Goal: Task Accomplishment & Management: Manage account settings

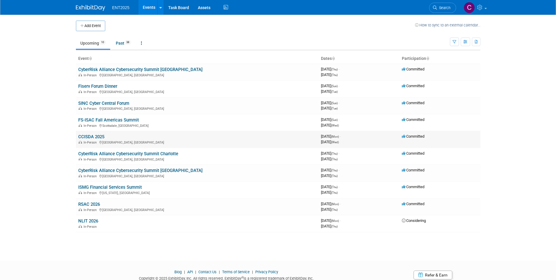
click at [86, 134] on td "CCISDA 2025 In-Person Monterey, CA" at bounding box center [197, 139] width 243 height 17
click at [85, 138] on link "CCISDA 2025" at bounding box center [91, 136] width 26 height 5
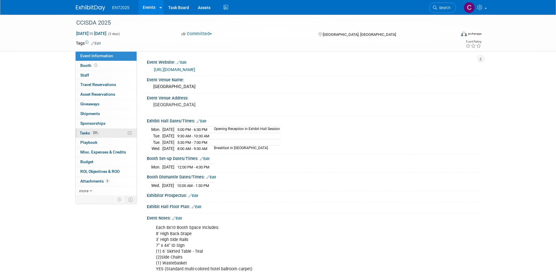
click at [86, 135] on link "33% Tasks 33%" at bounding box center [106, 132] width 61 height 9
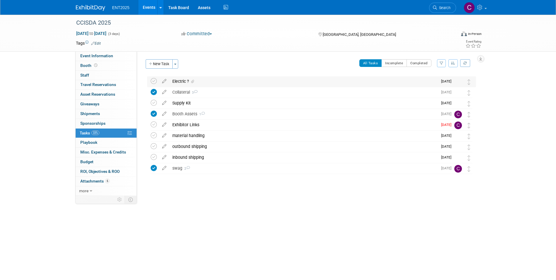
click at [183, 81] on div "Electric ?" at bounding box center [303, 81] width 268 height 10
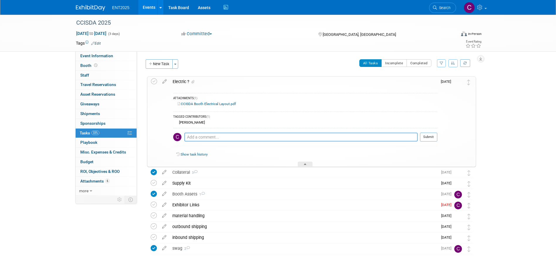
click at [196, 137] on textarea at bounding box center [300, 136] width 233 height 9
type textarea "ordered"
click at [156, 84] on icon at bounding box center [154, 81] width 6 height 6
click at [198, 138] on textarea at bounding box center [300, 136] width 233 height 9
type textarea "standard layout is fine, electric ordered"
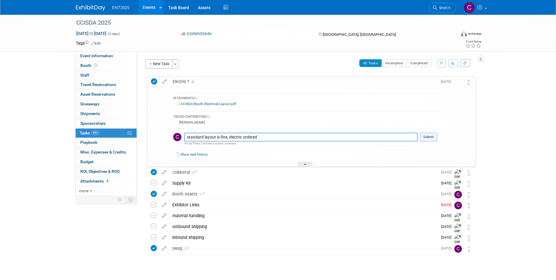
click at [430, 137] on button "Submit" at bounding box center [428, 136] width 17 height 9
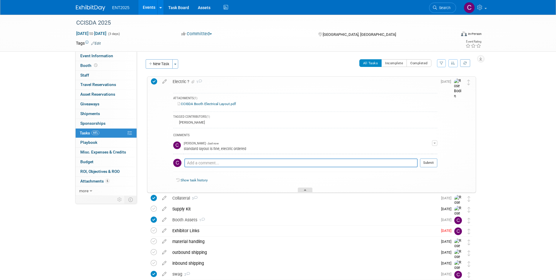
click at [306, 190] on div at bounding box center [305, 189] width 15 height 5
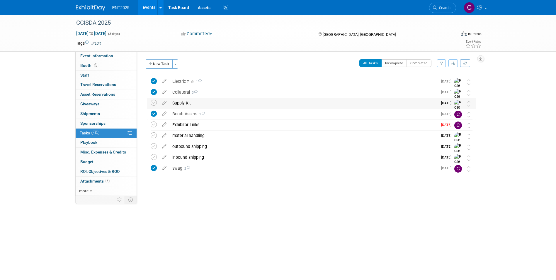
click at [184, 104] on div "Supply Kit" at bounding box center [303, 103] width 268 height 10
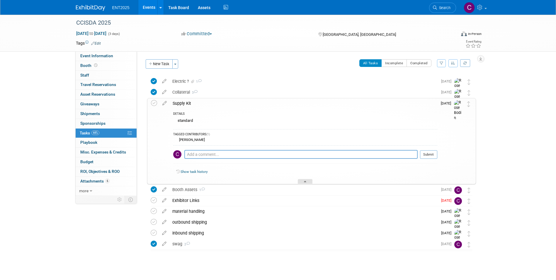
click at [303, 180] on div at bounding box center [305, 181] width 15 height 5
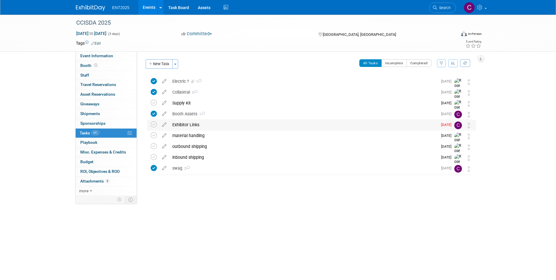
click at [191, 125] on div "Exhibitor Links" at bounding box center [303, 125] width 268 height 10
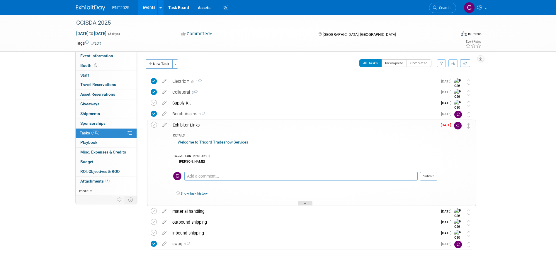
click at [309, 203] on div at bounding box center [305, 202] width 15 height 5
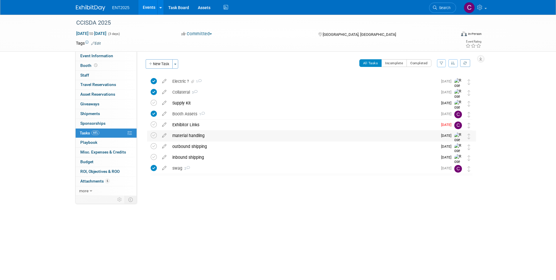
click at [196, 135] on div "material handling" at bounding box center [303, 135] width 268 height 10
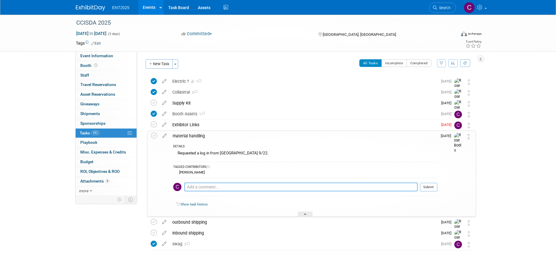
click at [223, 185] on textarea at bounding box center [300, 186] width 233 height 9
type textarea "material handling orderd"
click at [431, 187] on button "Submit" at bounding box center [428, 187] width 17 height 9
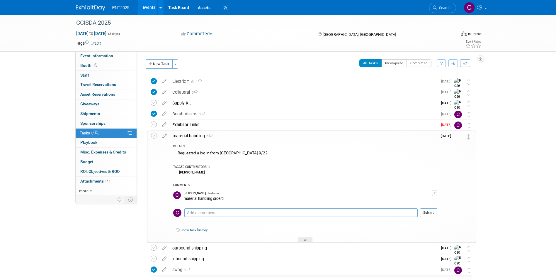
click at [220, 195] on div "material handling orderd" at bounding box center [308, 198] width 248 height 6
click at [218, 201] on td "[PERSON_NAME] - Just now material handling orderd" at bounding box center [308, 196] width 248 height 15
click at [433, 191] on button "button" at bounding box center [434, 193] width 5 height 6
click at [418, 202] on link "Edit Comment" at bounding box center [414, 201] width 46 height 8
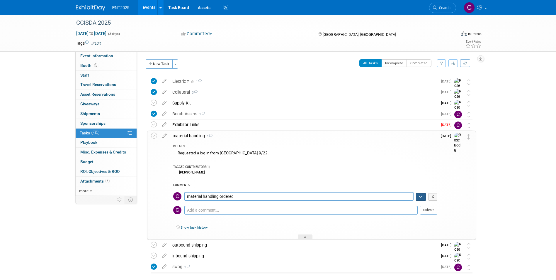
type textarea "material handling ordered"
click at [419, 196] on icon "button" at bounding box center [421, 197] width 4 height 4
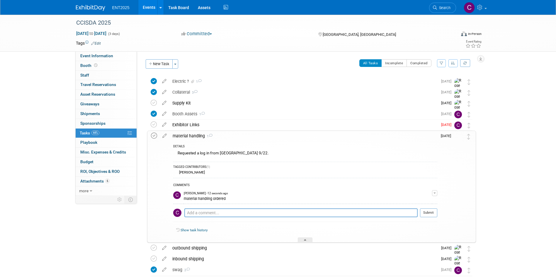
click at [154, 135] on icon at bounding box center [154, 135] width 6 height 6
click at [306, 238] on div at bounding box center [305, 239] width 15 height 5
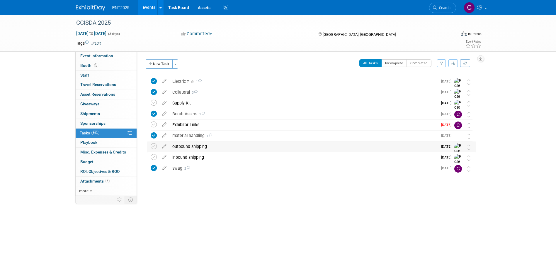
click at [187, 144] on div "outbound shipping" at bounding box center [303, 146] width 268 height 10
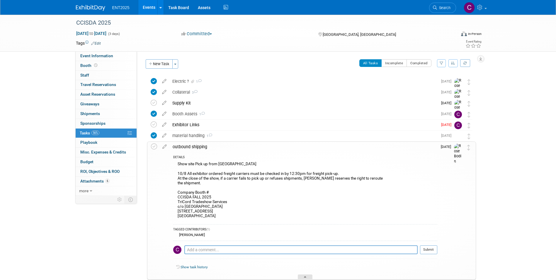
click at [306, 276] on icon at bounding box center [305, 278] width 2 height 4
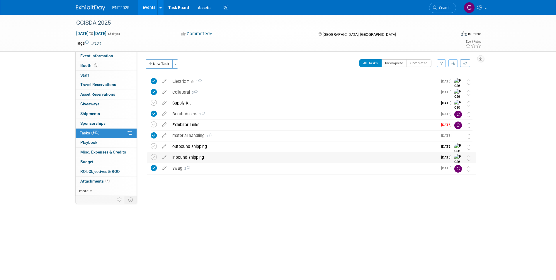
click at [190, 157] on div "inbound shipping" at bounding box center [303, 157] width 268 height 10
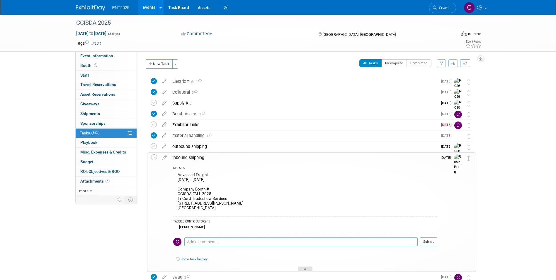
click at [305, 267] on div at bounding box center [305, 268] width 15 height 5
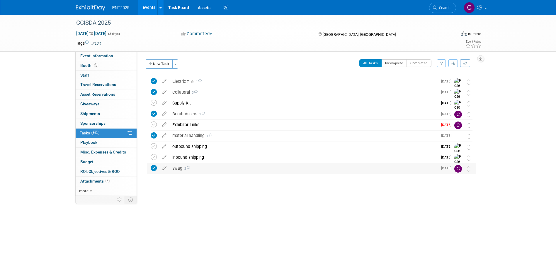
click at [178, 168] on div "swag 2" at bounding box center [303, 168] width 268 height 10
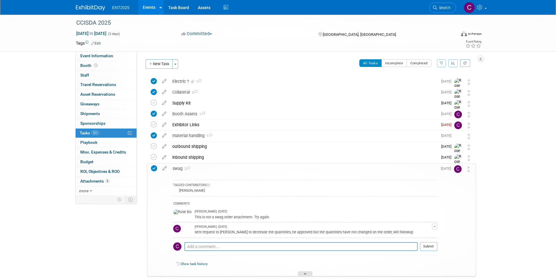
click at [306, 274] on div at bounding box center [305, 273] width 15 height 5
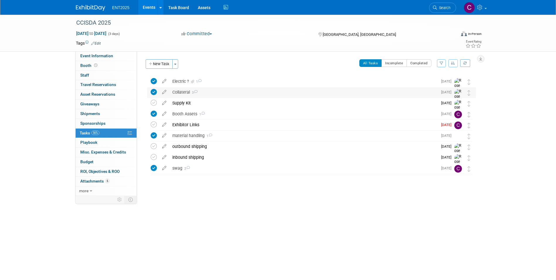
click at [183, 92] on div "Collateral 3" at bounding box center [303, 92] width 268 height 10
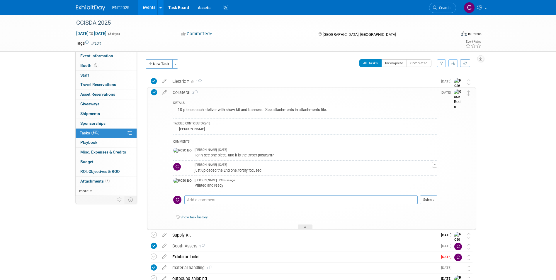
click at [183, 91] on div "Collateral 3" at bounding box center [304, 92] width 268 height 10
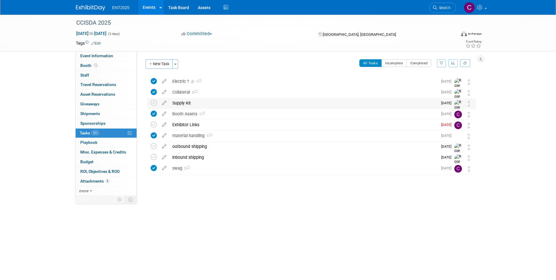
click at [182, 101] on div "Supply Kit" at bounding box center [303, 103] width 268 height 10
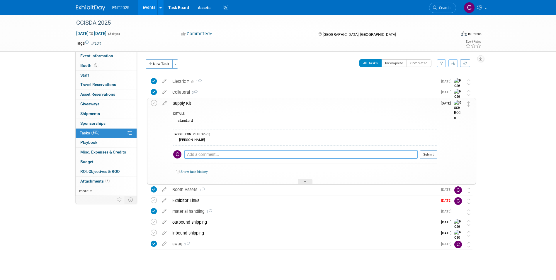
click at [195, 154] on textarea at bounding box center [300, 154] width 233 height 9
type textarea "please send tablecloth with supplies. OT Cybersecurity is okay"
click at [430, 153] on button "Submit" at bounding box center [428, 154] width 17 height 9
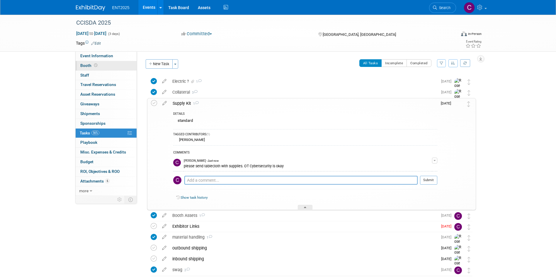
click at [89, 64] on span "Booth" at bounding box center [89, 65] width 18 height 5
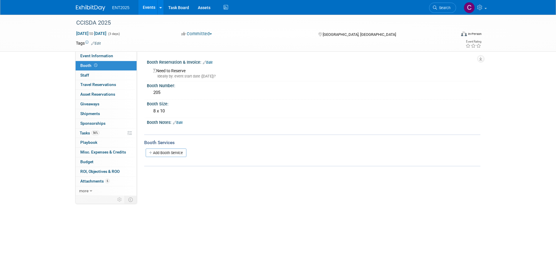
click at [114, 5] on li "ENT2025" at bounding box center [125, 5] width 26 height 8
click at [120, 6] on span "ENT2025" at bounding box center [120, 7] width 17 height 5
click at [150, 6] on link "Events" at bounding box center [148, 7] width 21 height 15
